Goal: Information Seeking & Learning: Learn about a topic

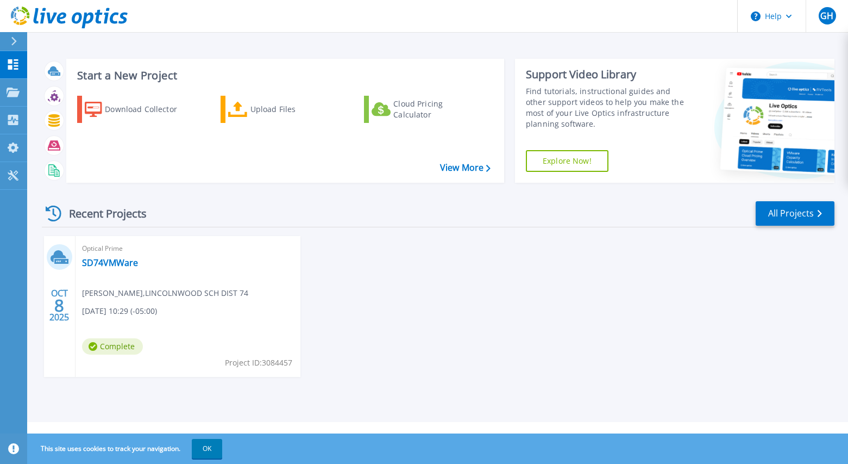
click at [121, 345] on span "Complete" at bounding box center [112, 346] width 61 height 16
click at [144, 287] on span "George Hu , LINCOLNWOOD SCH DIST 74" at bounding box center [165, 293] width 166 height 12
click at [14, 93] on icon at bounding box center [13, 91] width 13 height 9
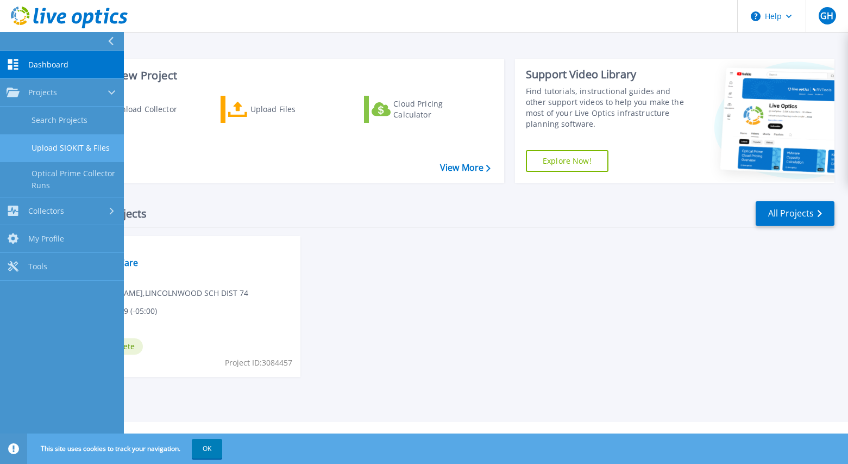
click at [97, 152] on link "Upload SIOKIT & Files" at bounding box center [62, 148] width 124 height 28
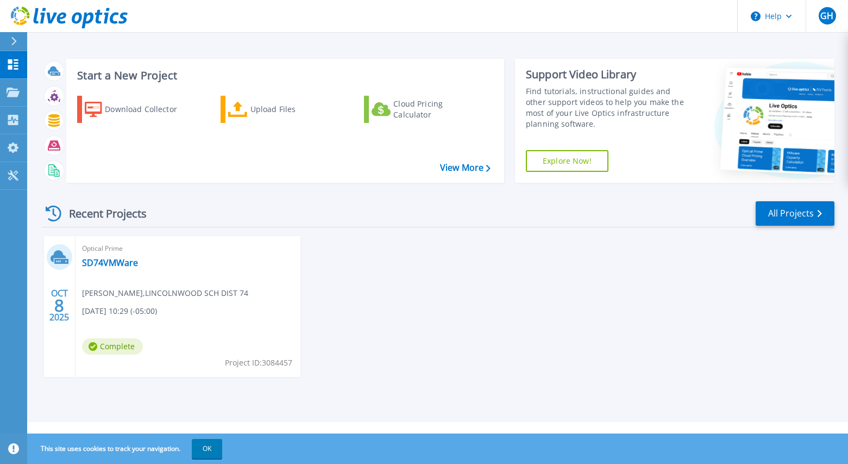
click at [67, 216] on div "Recent Projects" at bounding box center [102, 213] width 120 height 27
click at [102, 261] on link "SD74VMWare" at bounding box center [110, 262] width 56 height 11
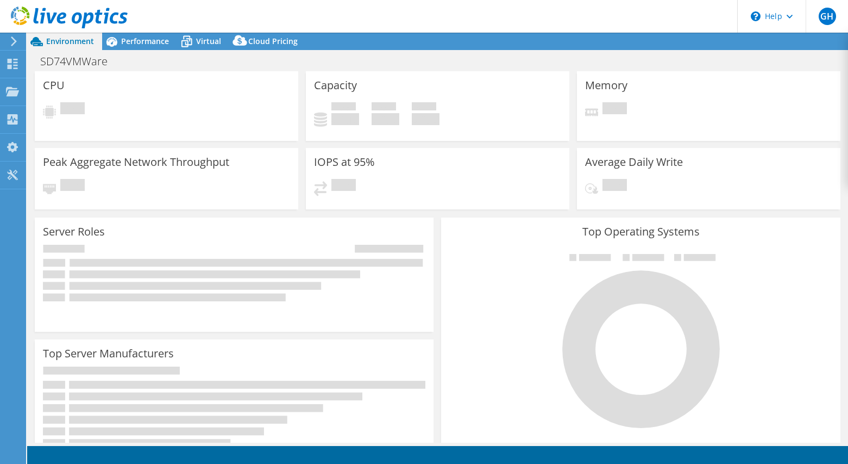
select select "USD"
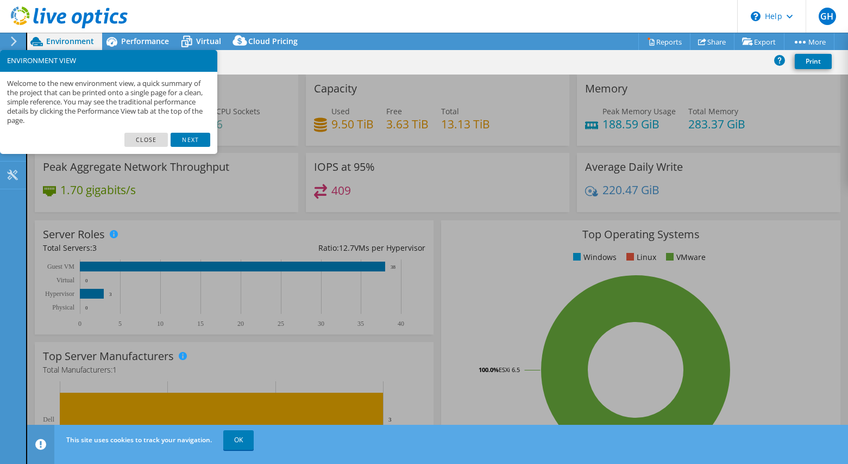
click at [197, 139] on link "Next" at bounding box center [190, 140] width 39 height 14
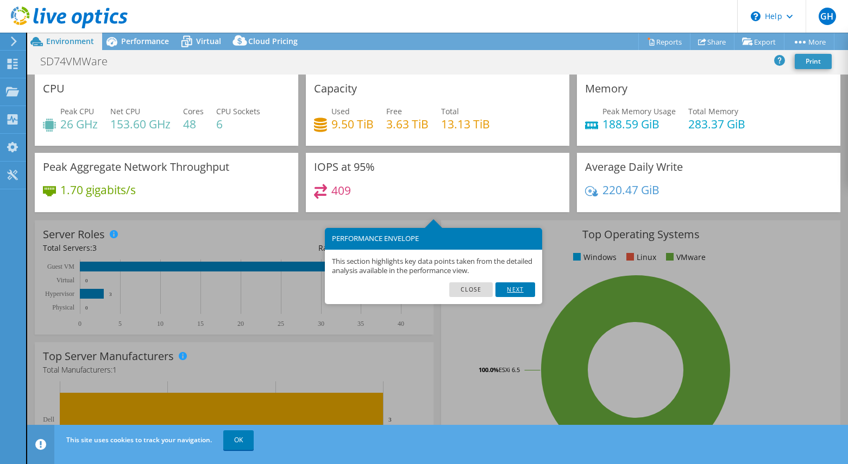
click at [517, 288] on link "Next" at bounding box center [515, 289] width 39 height 14
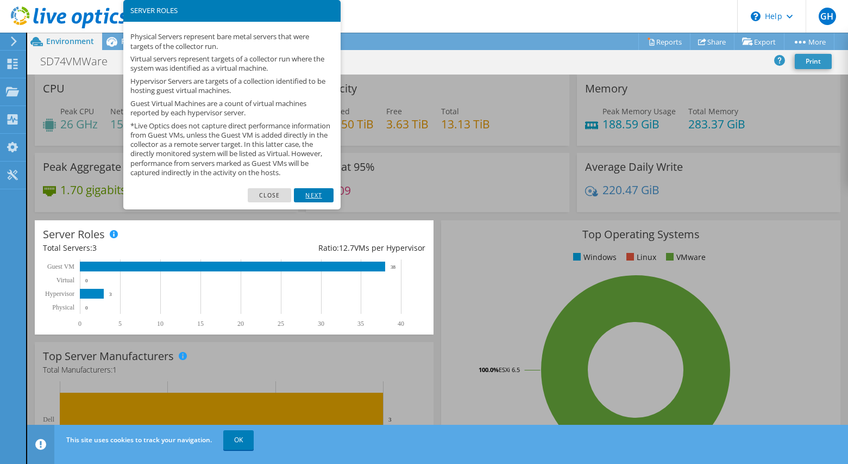
click at [321, 202] on link "Next" at bounding box center [313, 195] width 39 height 14
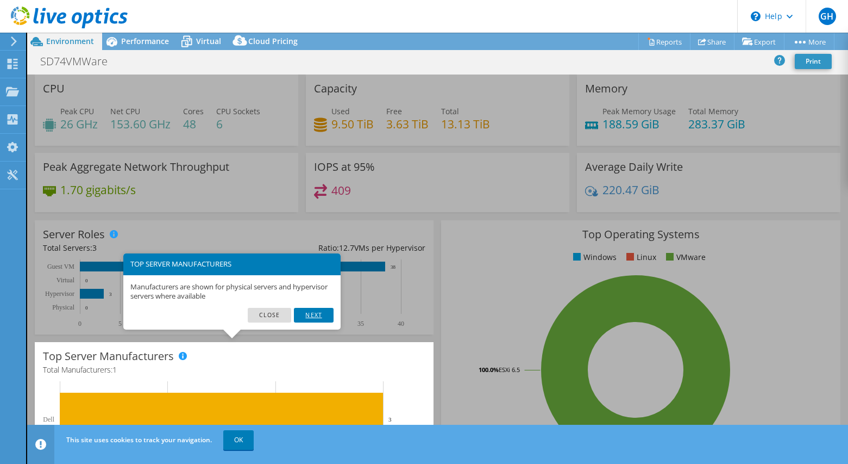
click at [318, 313] on link "Next" at bounding box center [313, 315] width 39 height 14
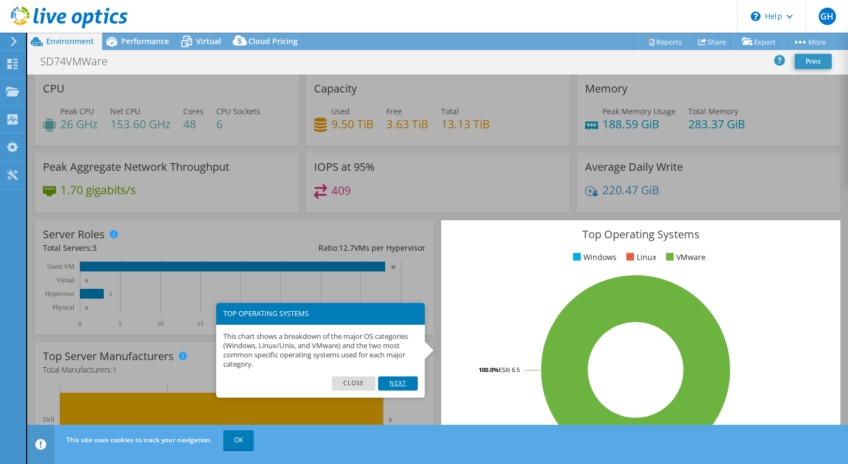
click at [411, 380] on link "Next" at bounding box center [397, 383] width 39 height 14
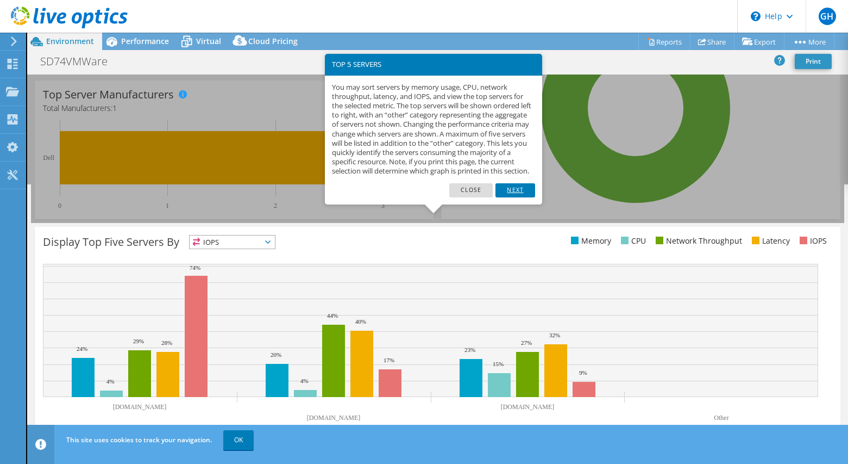
click at [509, 197] on link "Next" at bounding box center [515, 190] width 39 height 14
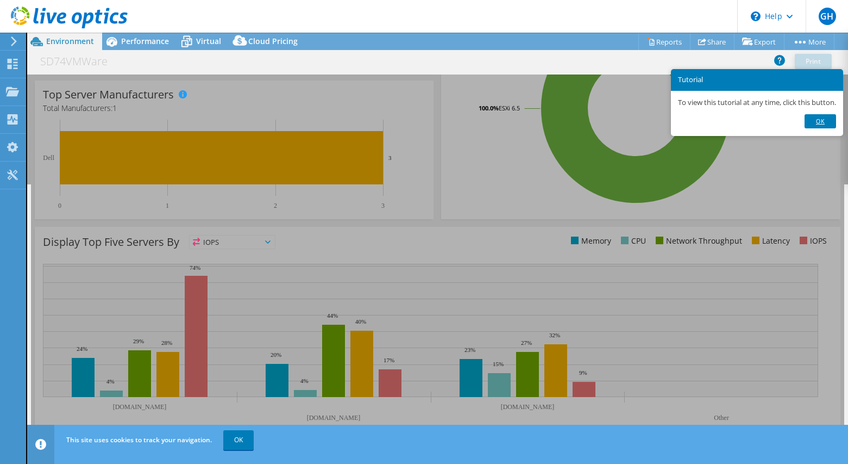
click at [836, 123] on link "Ok" at bounding box center [821, 121] width 32 height 14
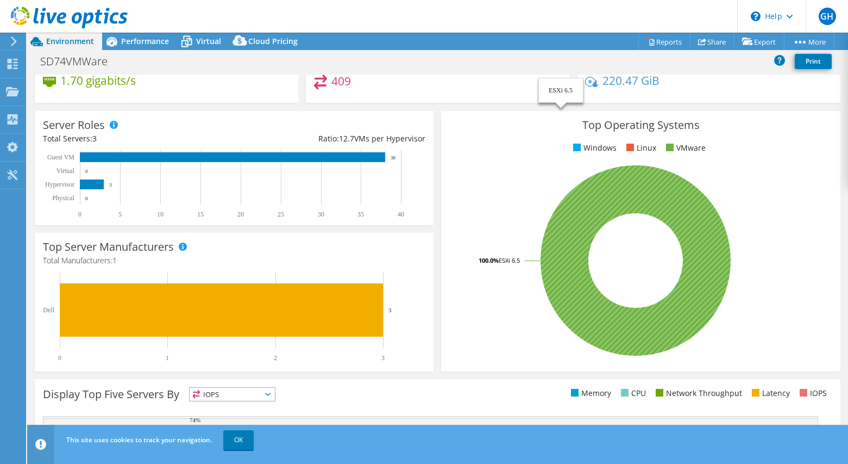
scroll to position [0, 0]
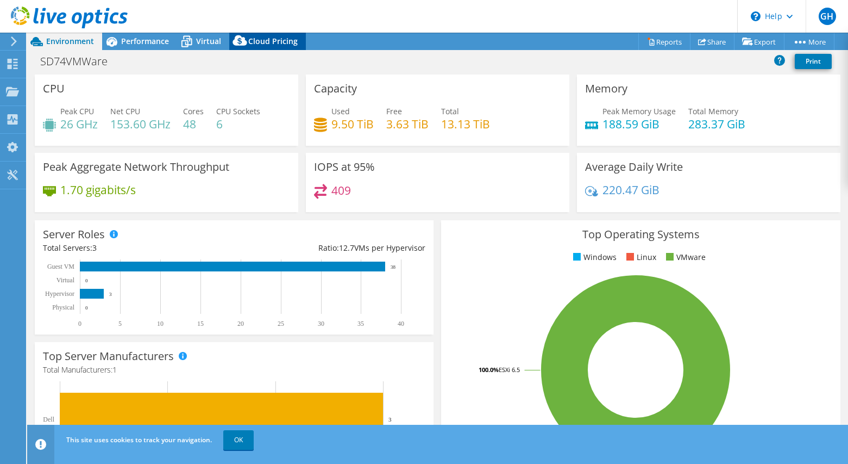
click at [275, 37] on span "Cloud Pricing" at bounding box center [272, 41] width 49 height 10
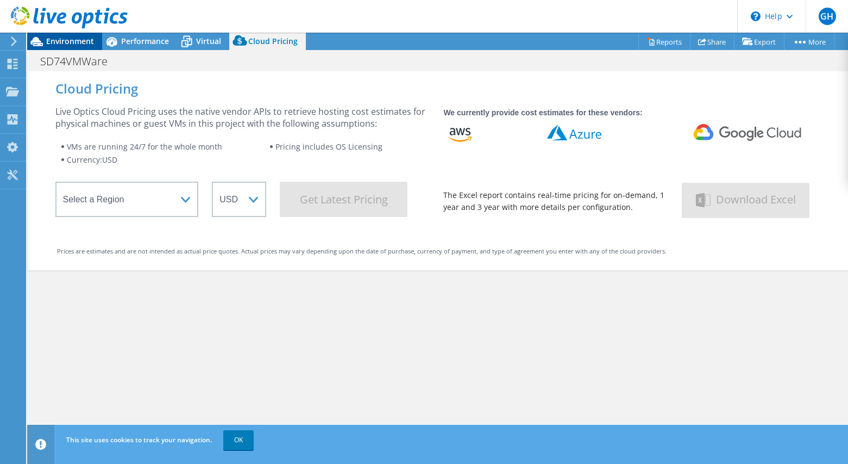
click at [55, 45] on span "Environment" at bounding box center [70, 41] width 48 height 10
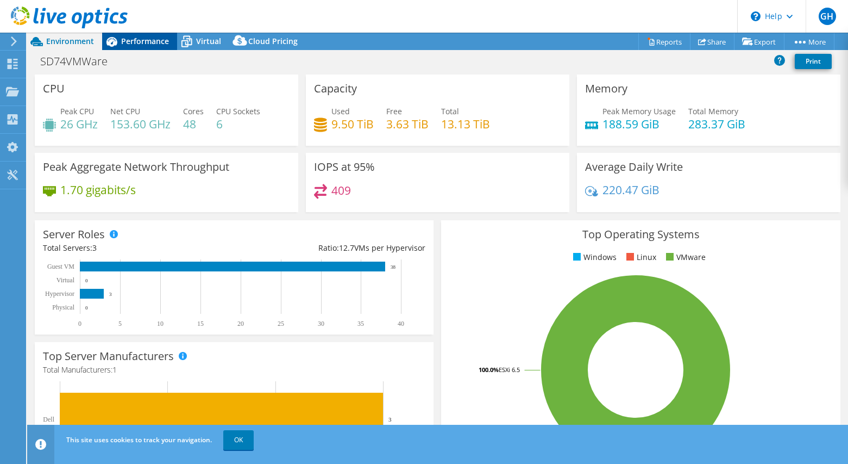
click at [139, 42] on span "Performance" at bounding box center [145, 41] width 48 height 10
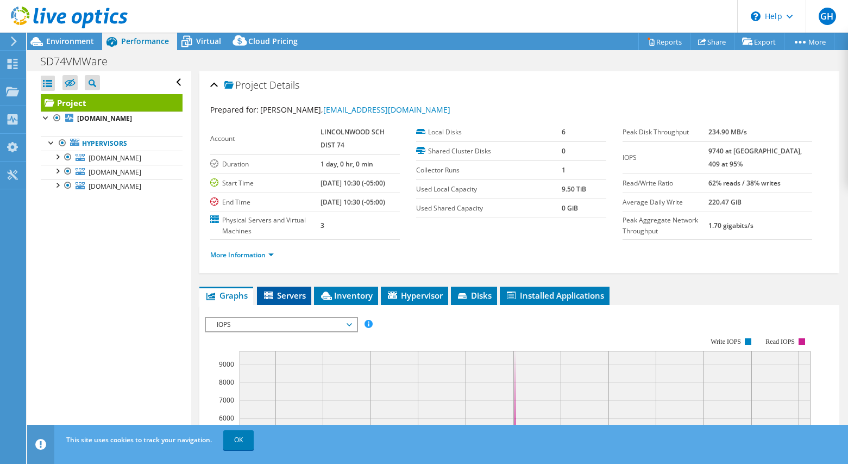
click at [280, 305] on li "Servers" at bounding box center [284, 295] width 54 height 18
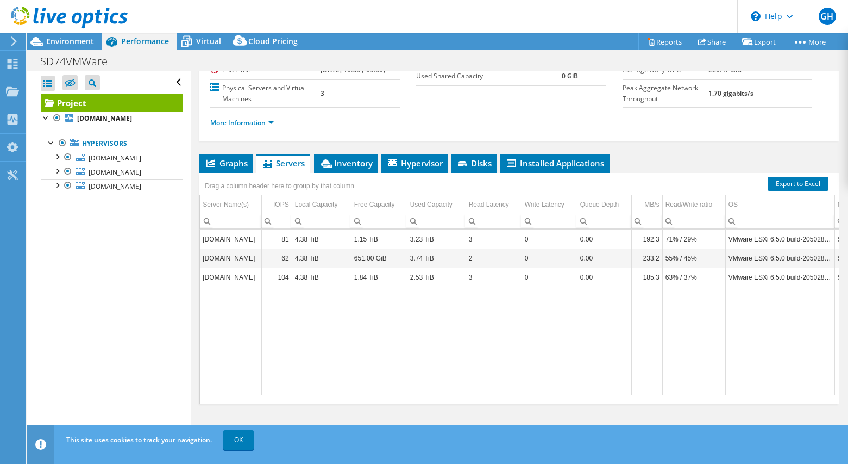
scroll to position [160, 0]
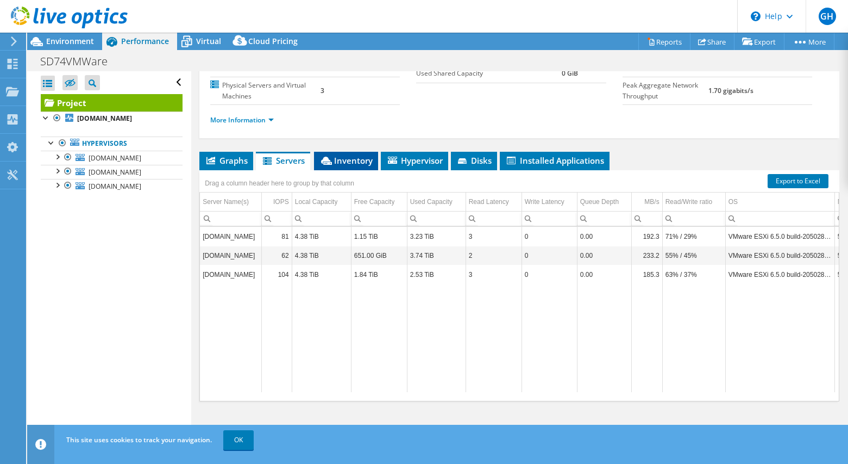
click at [356, 162] on span "Inventory" at bounding box center [346, 160] width 53 height 11
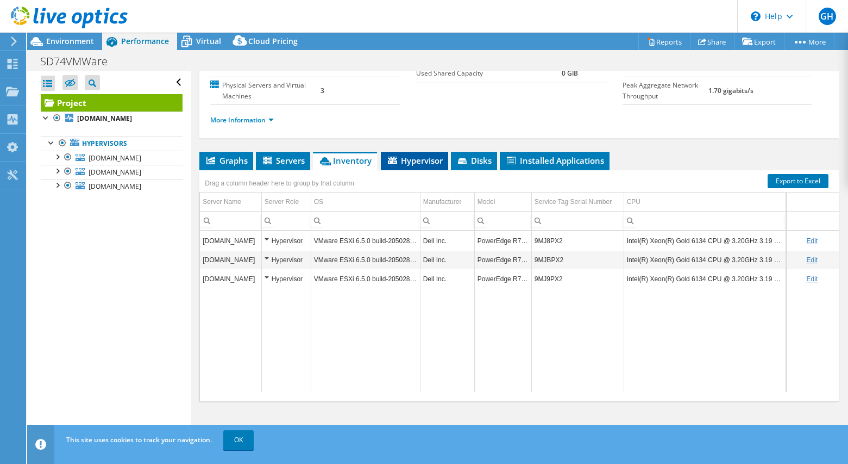
click at [429, 155] on span "Hypervisor" at bounding box center [414, 160] width 57 height 11
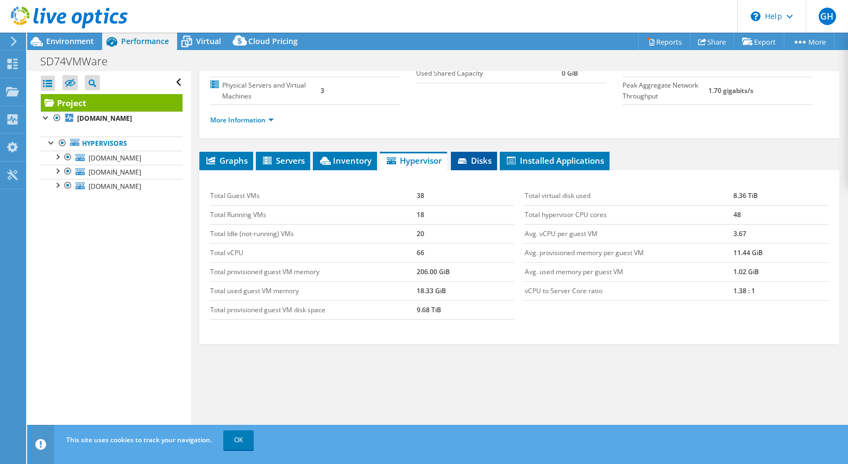
click at [483, 161] on span "Disks" at bounding box center [473, 160] width 35 height 11
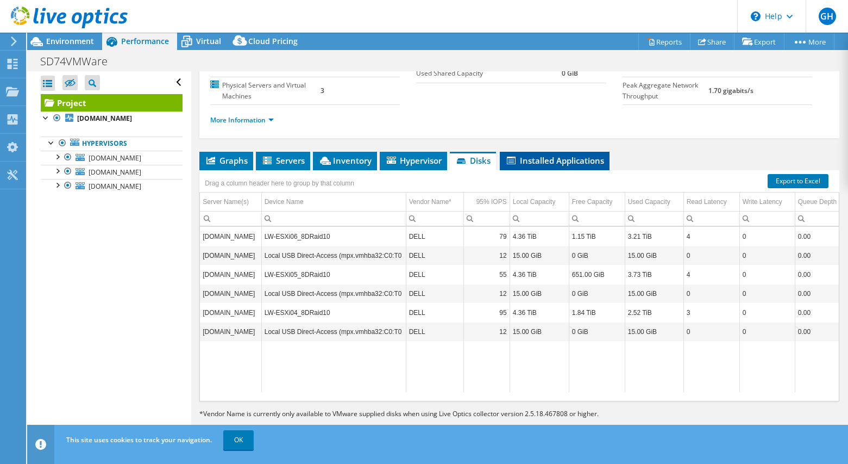
click at [526, 161] on span "Installed Applications" at bounding box center [554, 160] width 99 height 11
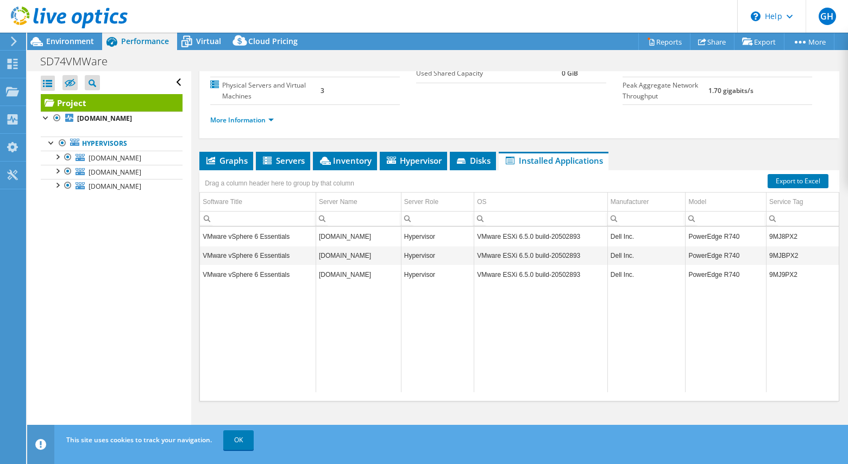
scroll to position [130, 0]
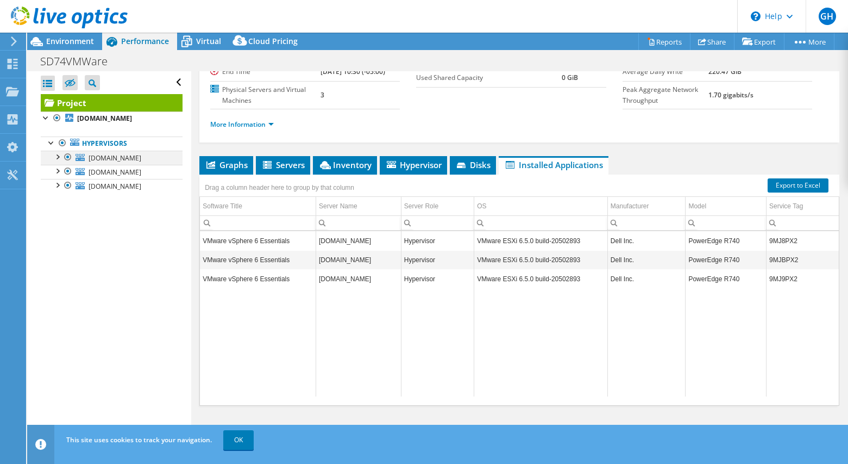
click at [56, 159] on div at bounding box center [57, 156] width 11 height 11
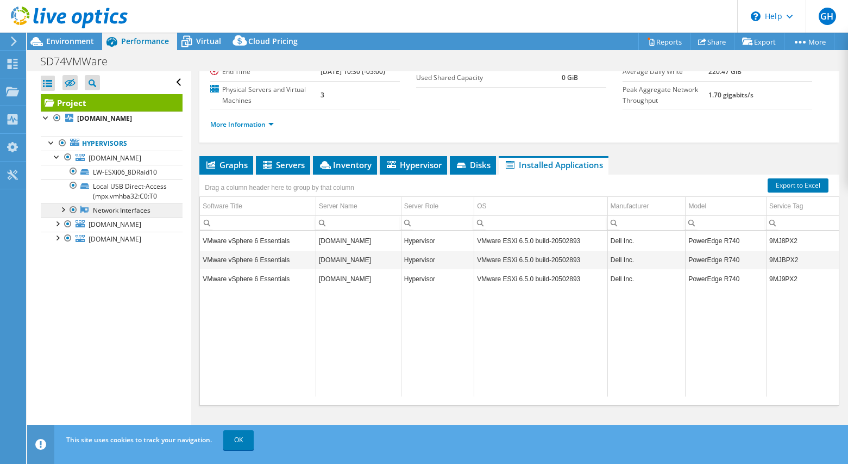
click at [58, 217] on link "Network Interfaces" at bounding box center [112, 210] width 142 height 14
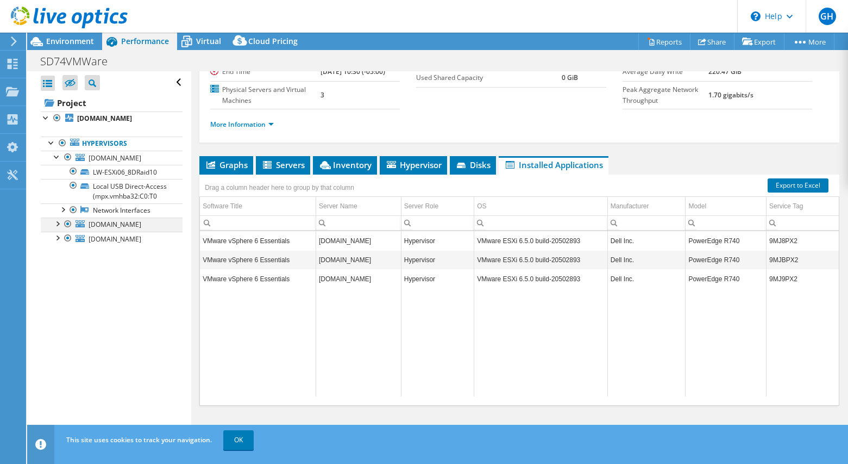
click at [60, 228] on div at bounding box center [57, 222] width 11 height 11
